Goal: Transaction & Acquisition: Book appointment/travel/reservation

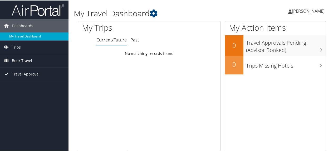
click at [23, 59] on span "Book Travel" at bounding box center [22, 60] width 20 height 13
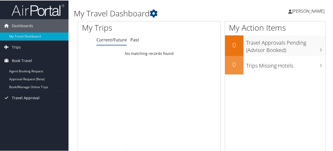
click at [24, 96] on span "Travel Approval" at bounding box center [26, 97] width 28 height 13
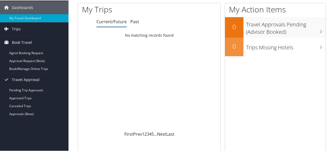
scroll to position [26, 0]
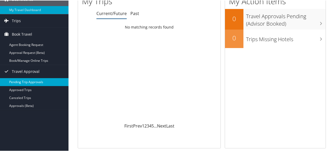
click at [30, 79] on link "Pending Trip Approvals" at bounding box center [34, 82] width 69 height 8
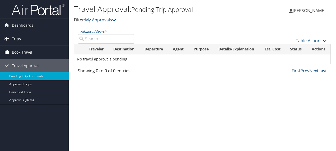
click at [18, 52] on span "Book Travel" at bounding box center [22, 52] width 20 height 13
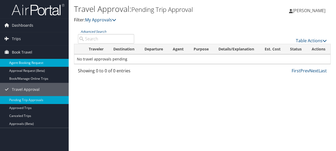
click at [28, 62] on link "Agent Booking Request" at bounding box center [34, 63] width 69 height 8
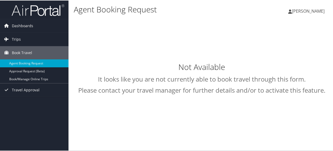
select select "intermountain@cbtravel.com"
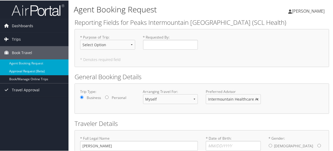
click at [27, 69] on link "Approval Request (Beta)" at bounding box center [34, 71] width 69 height 8
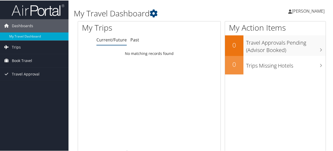
click at [307, 11] on span "[PERSON_NAME]" at bounding box center [308, 11] width 33 height 6
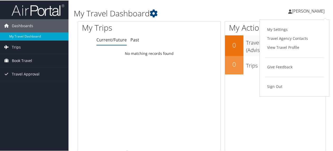
click at [240, 9] on div "Robert Flinn Robert Flinn My Settings Travel Agency Contacts View Travel Profil…" at bounding box center [280, 13] width 112 height 20
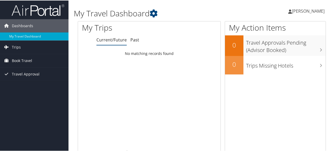
click at [314, 10] on span "[PERSON_NAME]" at bounding box center [308, 11] width 33 height 6
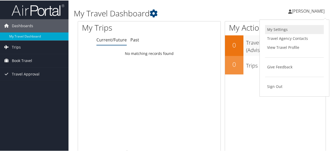
click at [279, 28] on link "My Settings" at bounding box center [294, 29] width 59 height 9
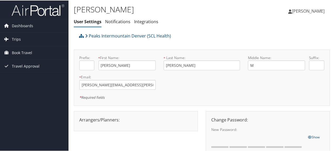
click at [313, 9] on span "[PERSON_NAME]" at bounding box center [308, 11] width 33 height 6
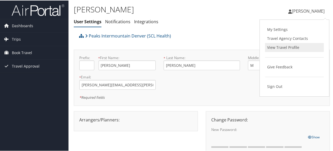
click at [296, 46] on link "View Travel Profile" at bounding box center [294, 46] width 59 height 9
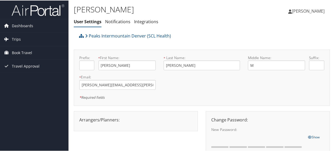
click at [306, 10] on span "[PERSON_NAME]" at bounding box center [308, 11] width 33 height 6
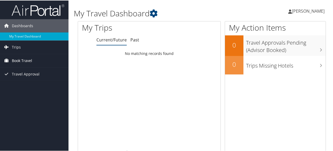
click at [19, 60] on span "Book Travel" at bounding box center [22, 60] width 20 height 13
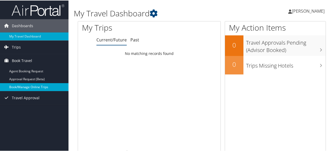
click at [25, 85] on link "Book/Manage Online Trips" at bounding box center [34, 87] width 69 height 8
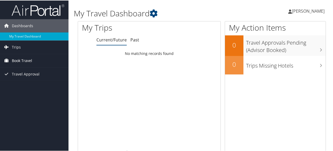
click at [23, 59] on span "Book Travel" at bounding box center [22, 60] width 20 height 13
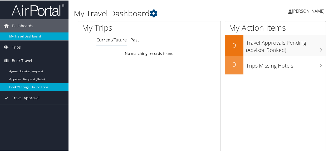
click at [23, 85] on link "Book/Manage Online Trips" at bounding box center [34, 87] width 69 height 8
